Goal: Transaction & Acquisition: Purchase product/service

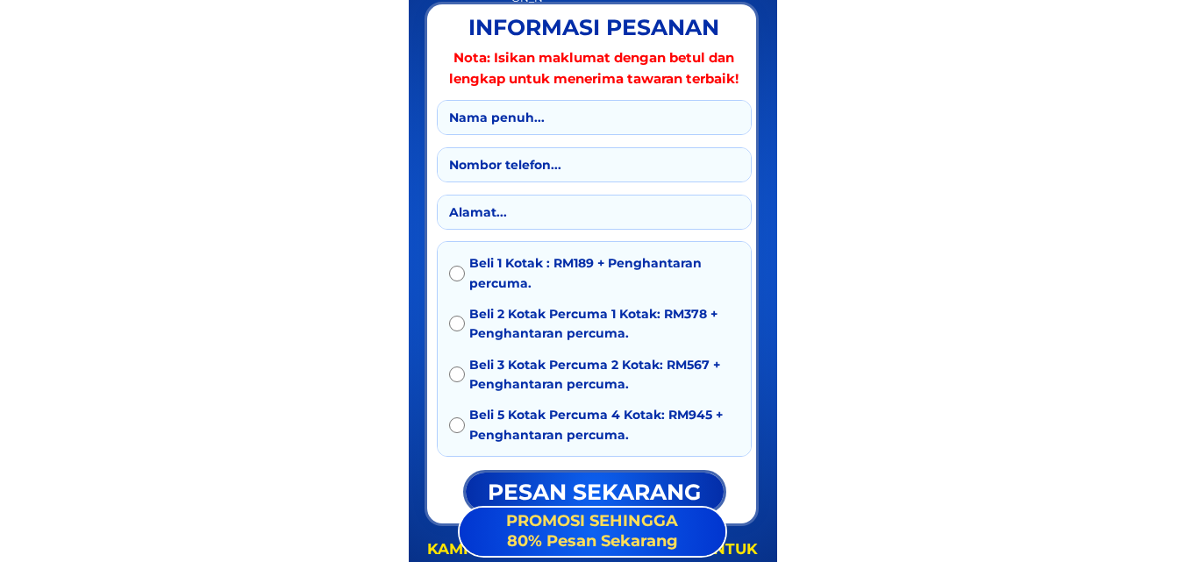
scroll to position [3158, 0]
type input "D"
type input "Để"
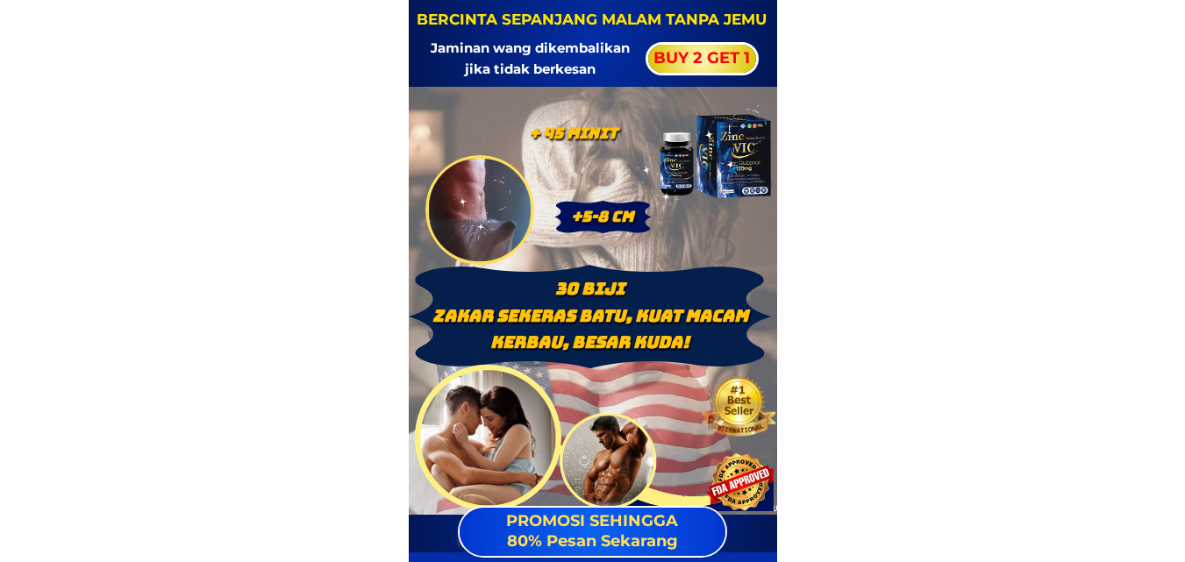
scroll to position [439, 0]
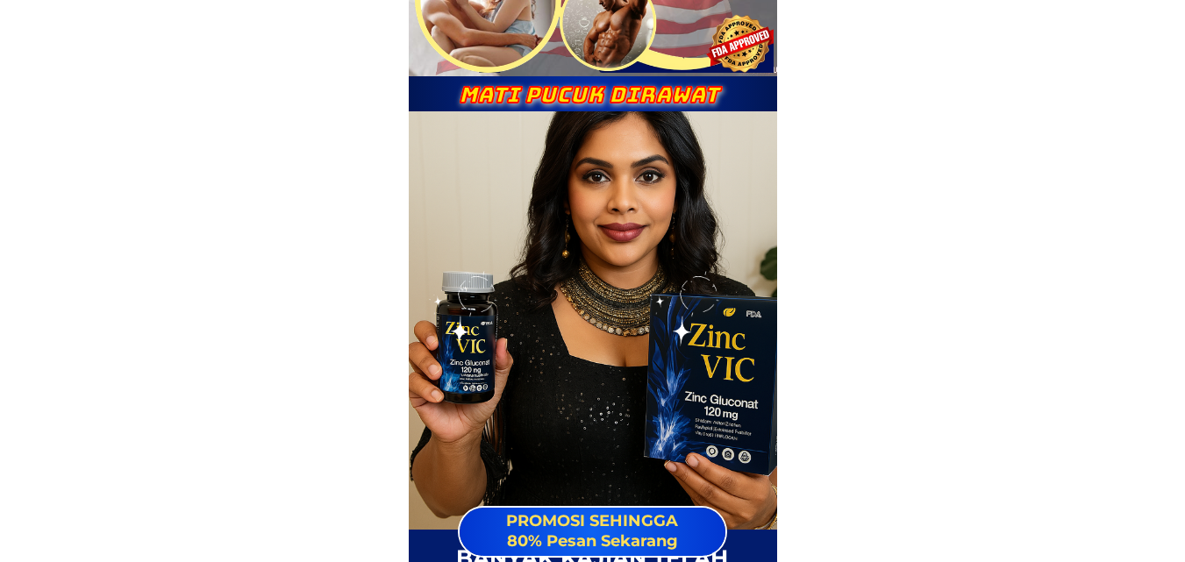
click at [651, 517] on span "PROMOSI SEHINGGA 80% Pesan Sekarang" at bounding box center [592, 530] width 172 height 39
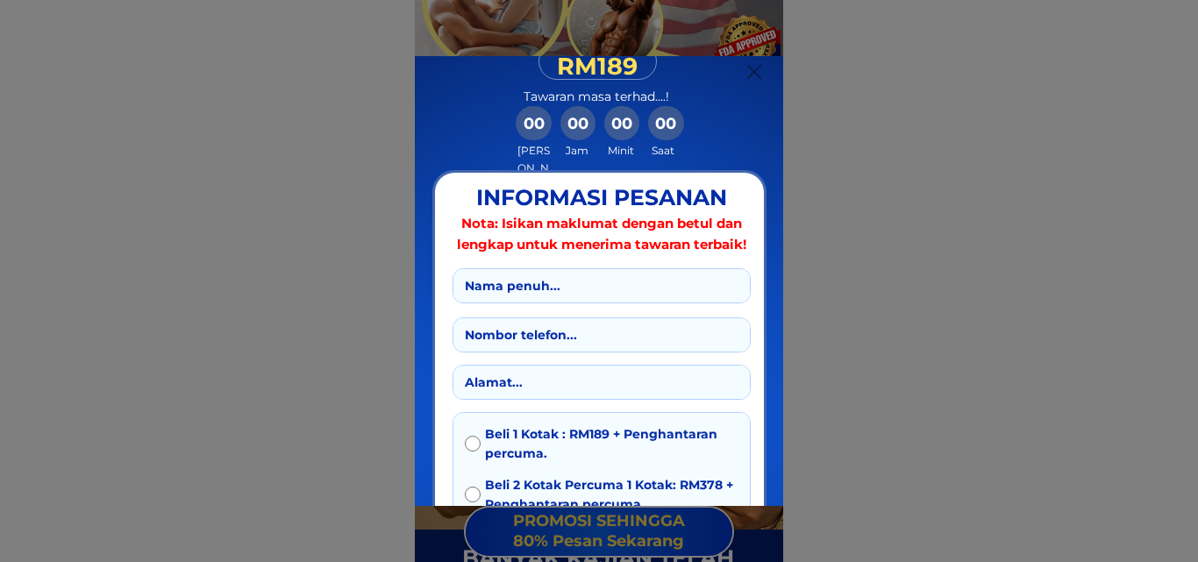
scroll to position [351, 0]
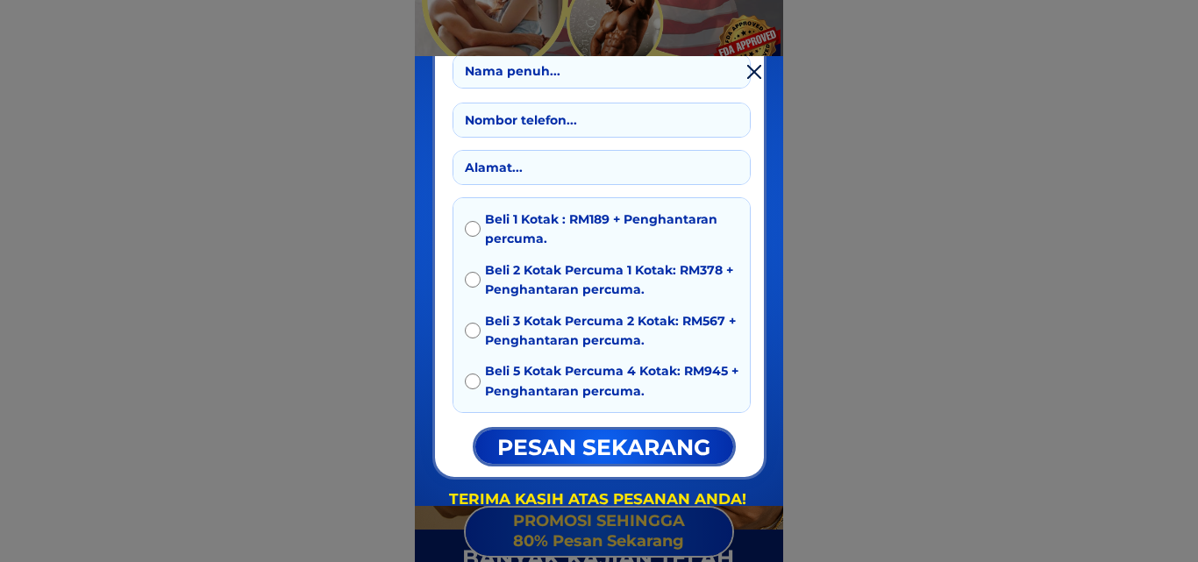
click at [610, 167] on input "text" at bounding box center [601, 167] width 282 height 33
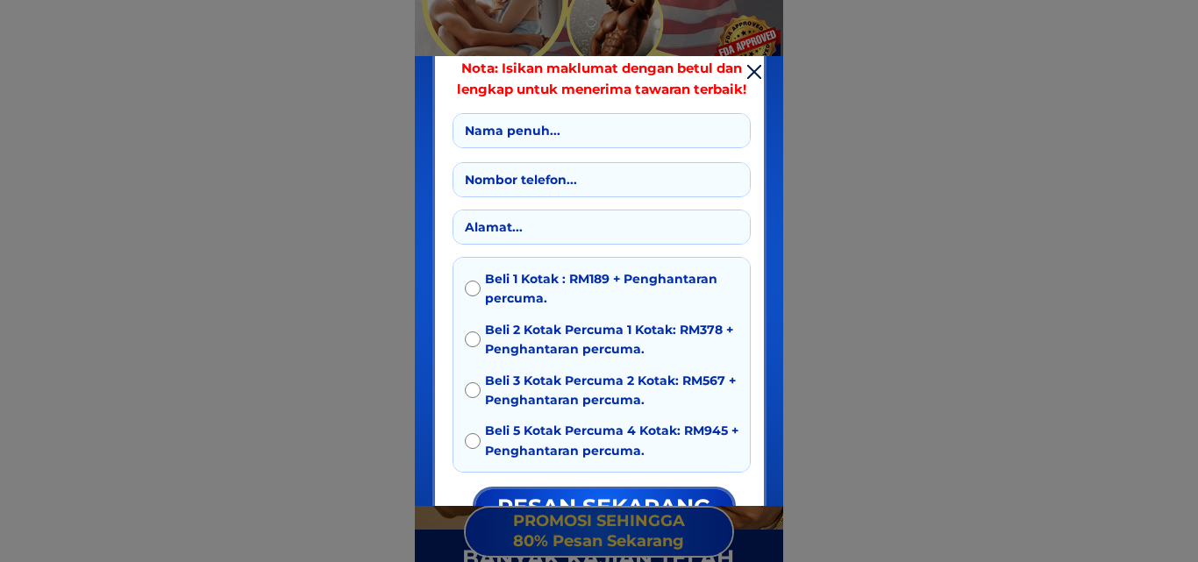
scroll to position [263, 0]
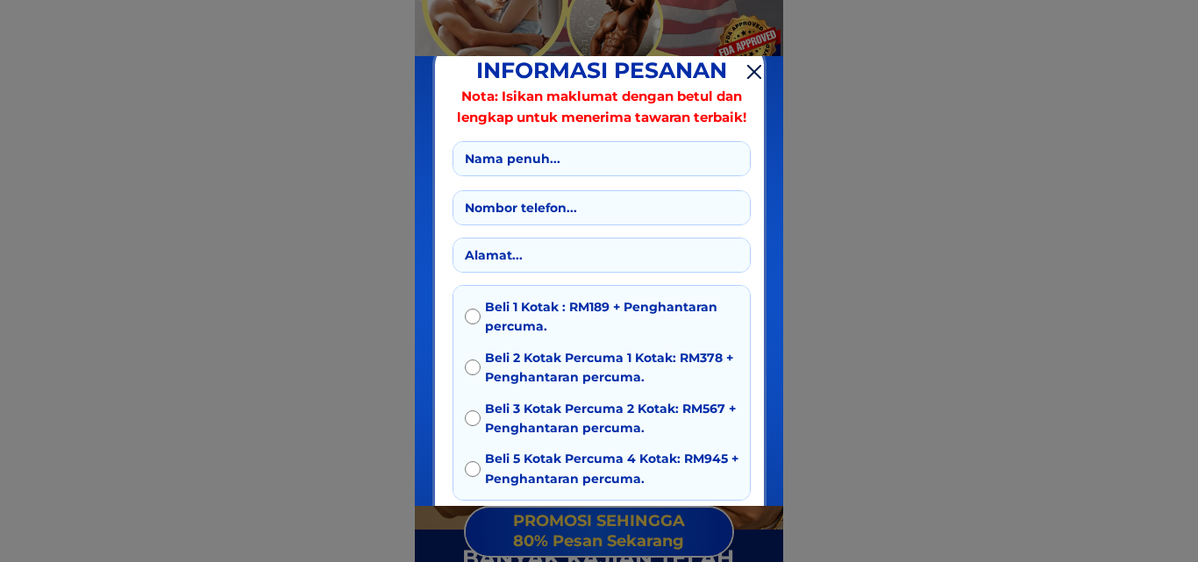
click at [595, 210] on input "tel" at bounding box center [601, 207] width 282 height 33
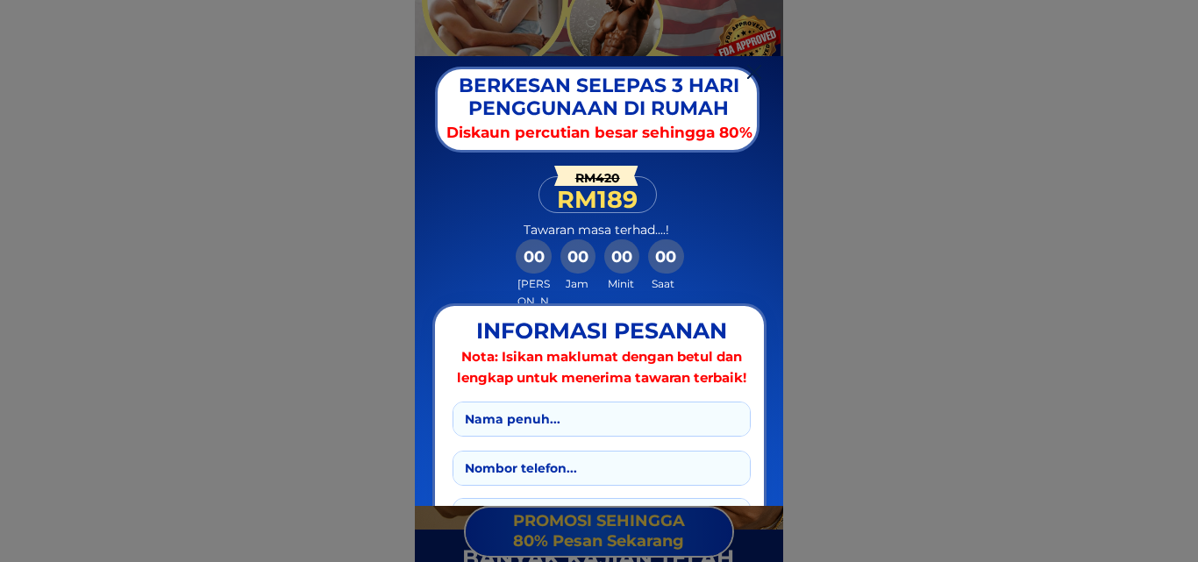
scroll to position [0, 0]
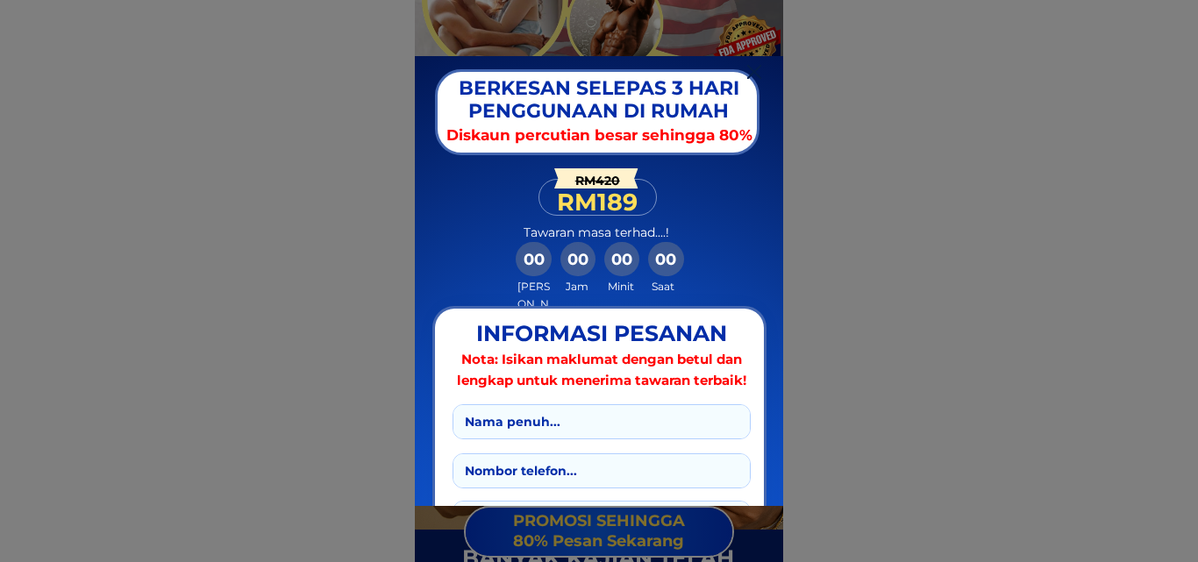
click at [754, 76] on div at bounding box center [754, 72] width 14 height 14
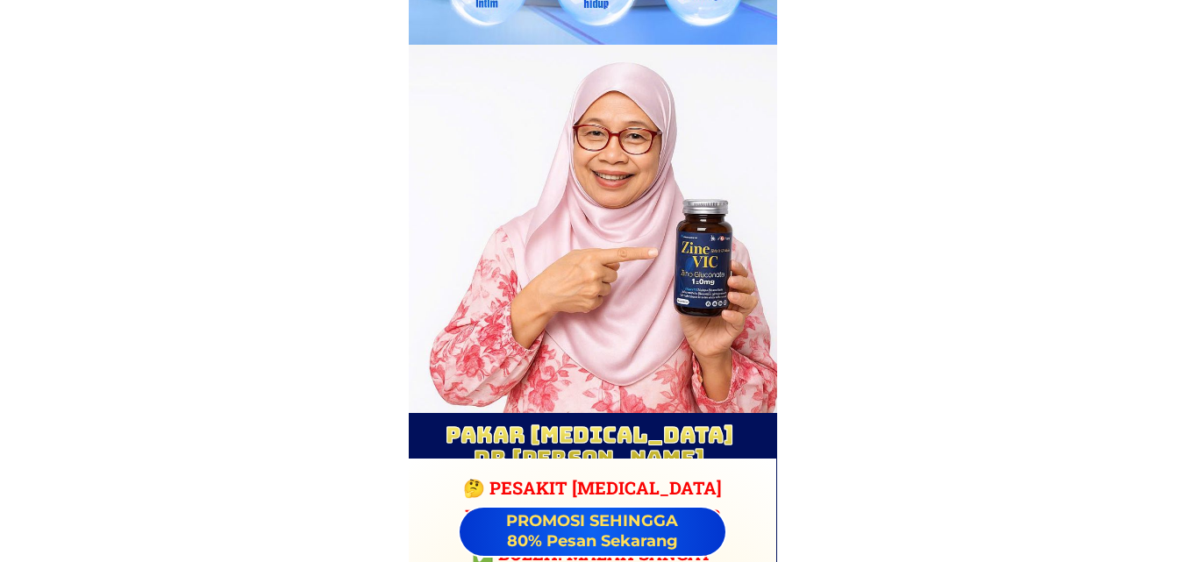
scroll to position [7017, 0]
